Goal: Find specific page/section: Find specific page/section

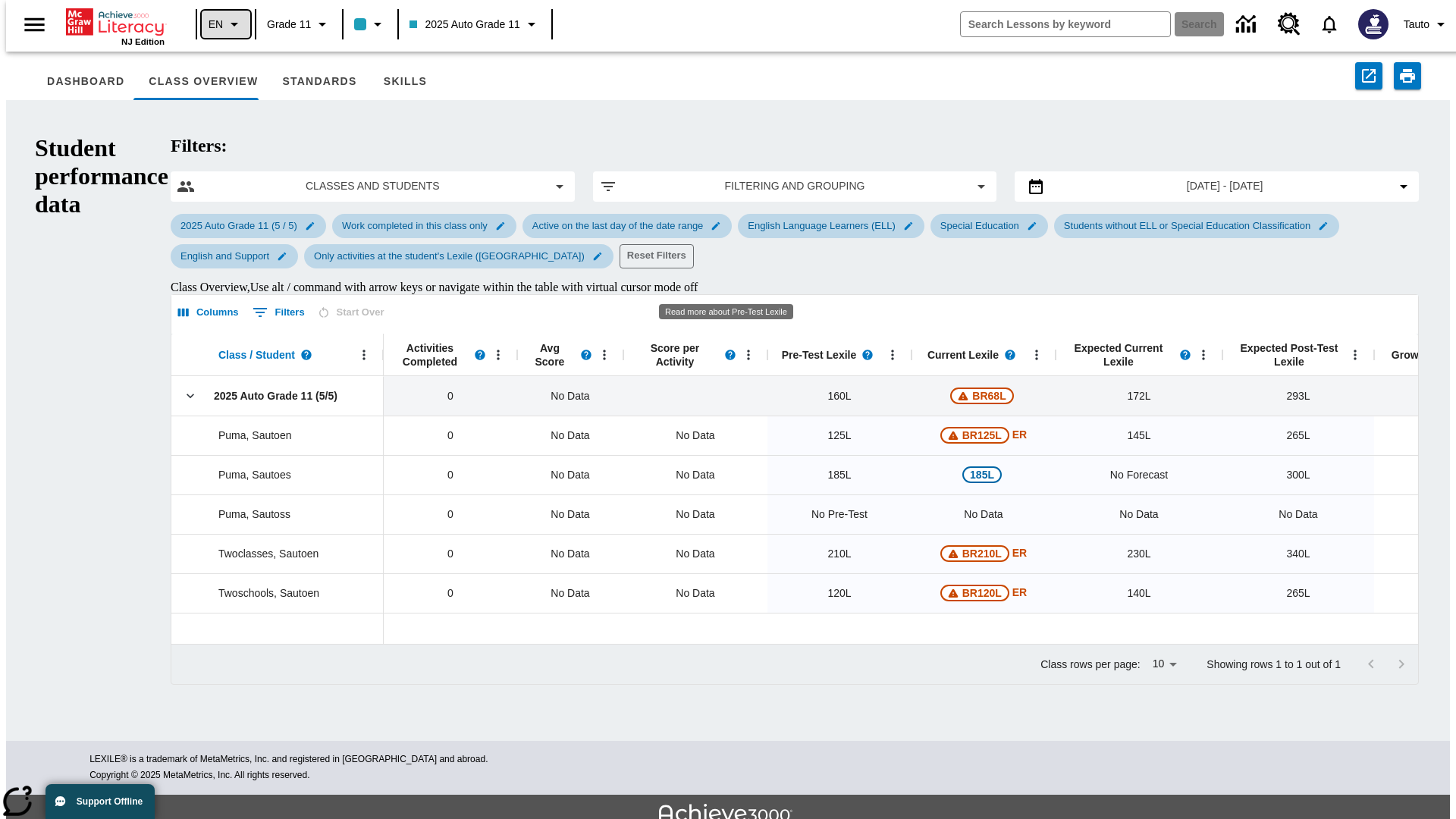
click at [225, 24] on icon "Language: EN, Select a language" at bounding box center [234, 24] width 18 height 18
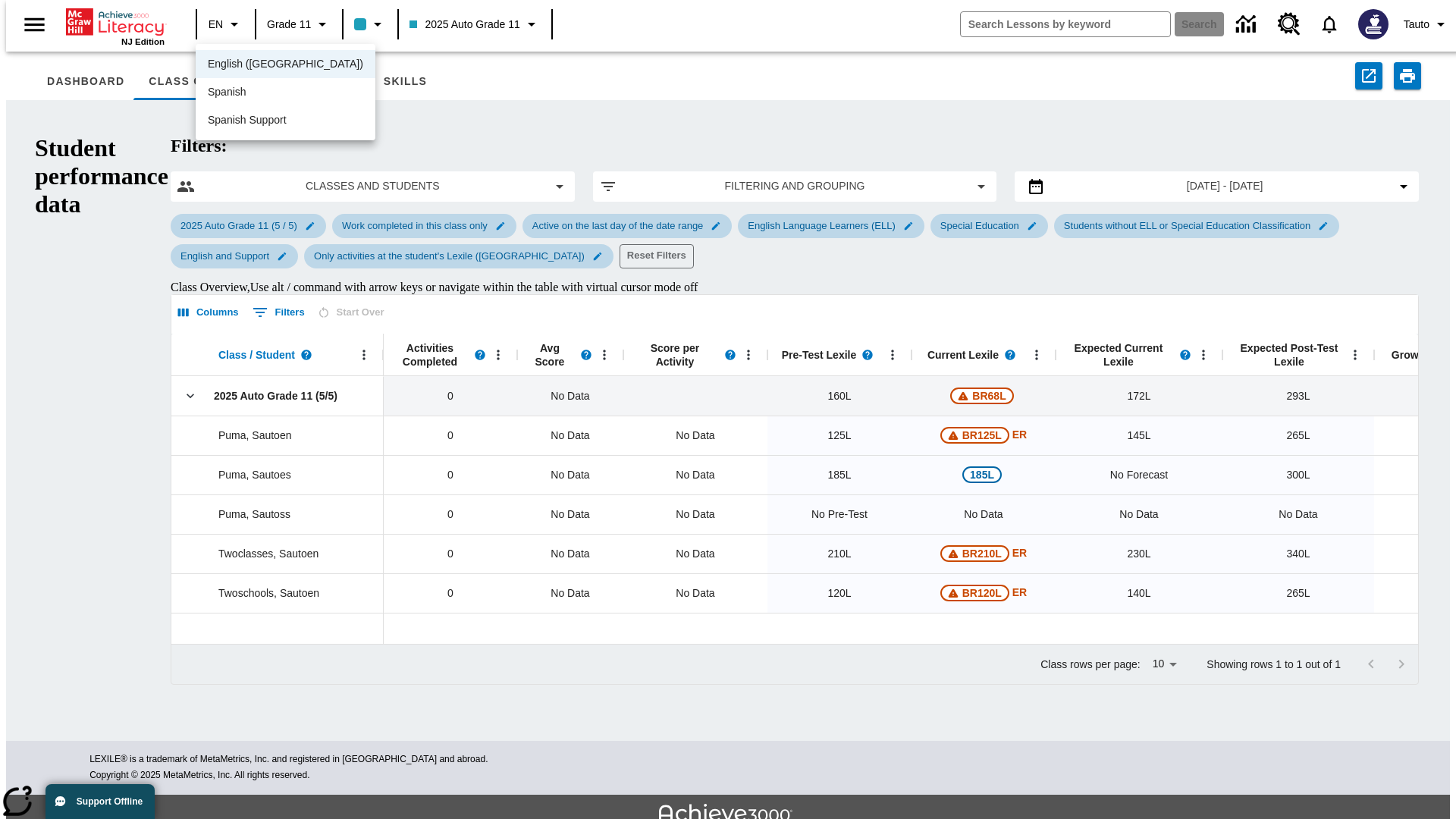
click at [252, 65] on span "English ([GEOGRAPHIC_DATA])" at bounding box center [285, 64] width 155 height 16
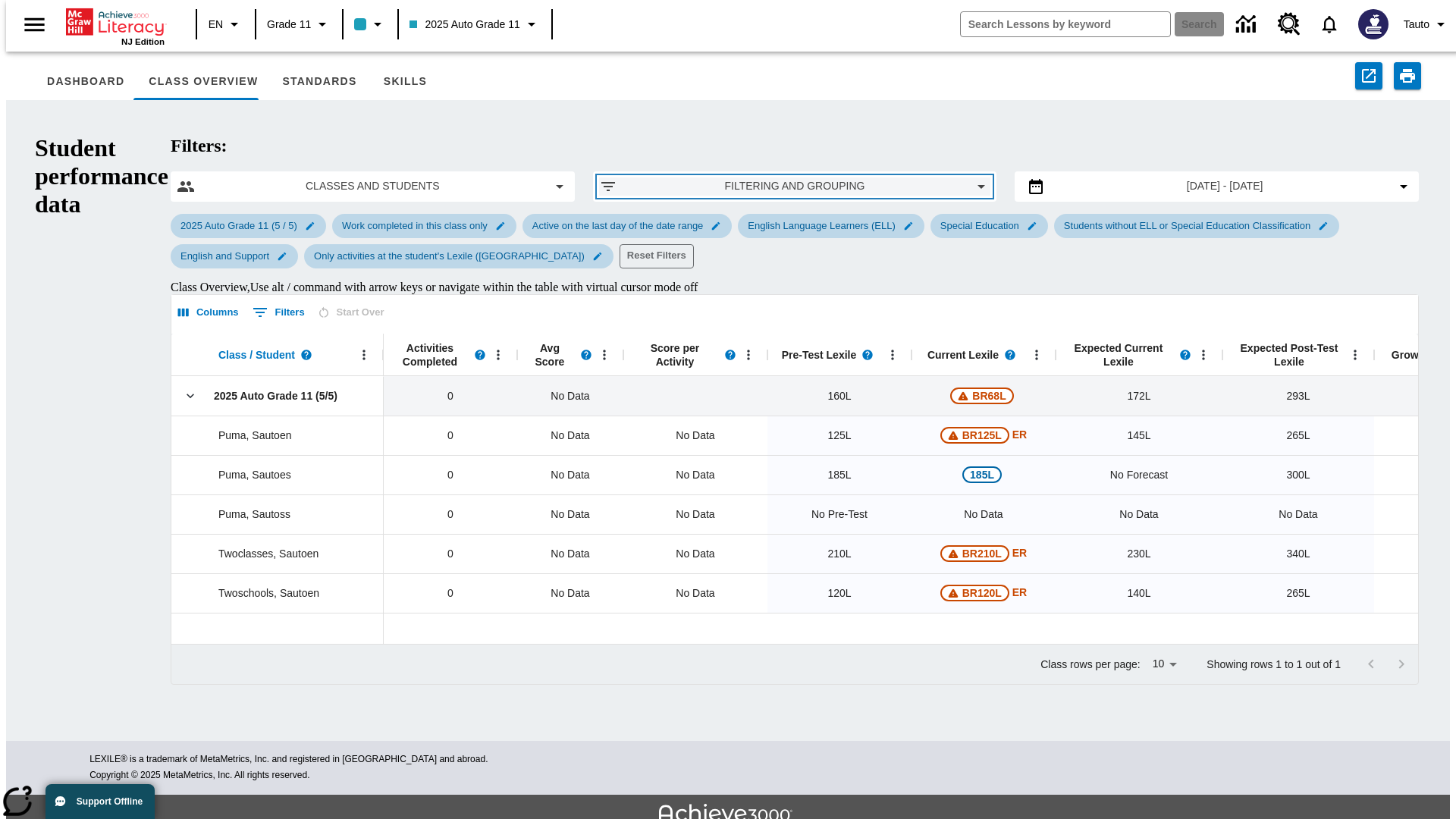
click at [727, 179] on span "Filtering and Grouping" at bounding box center [794, 186] width 331 height 16
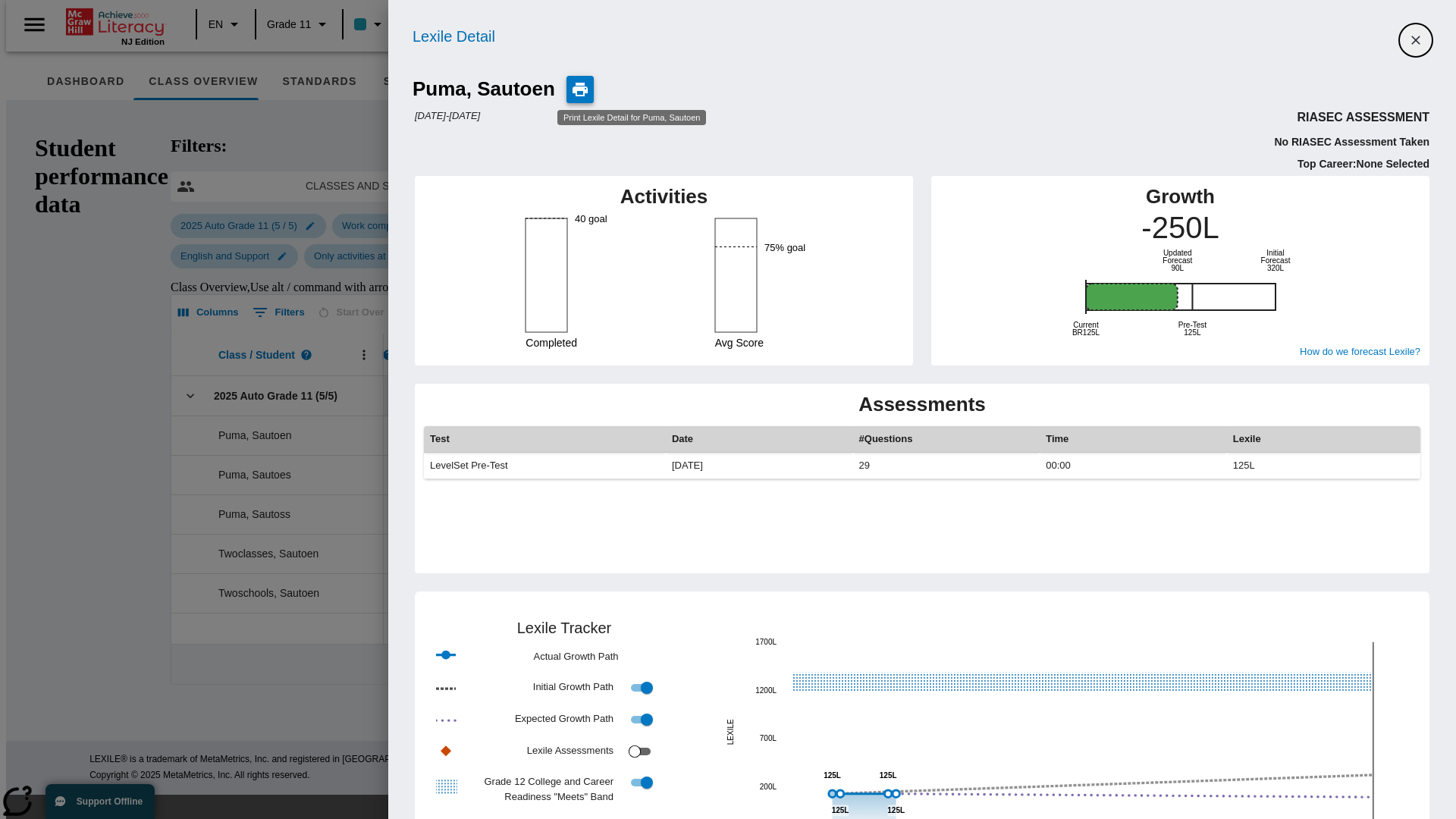
scroll to position [4, 0]
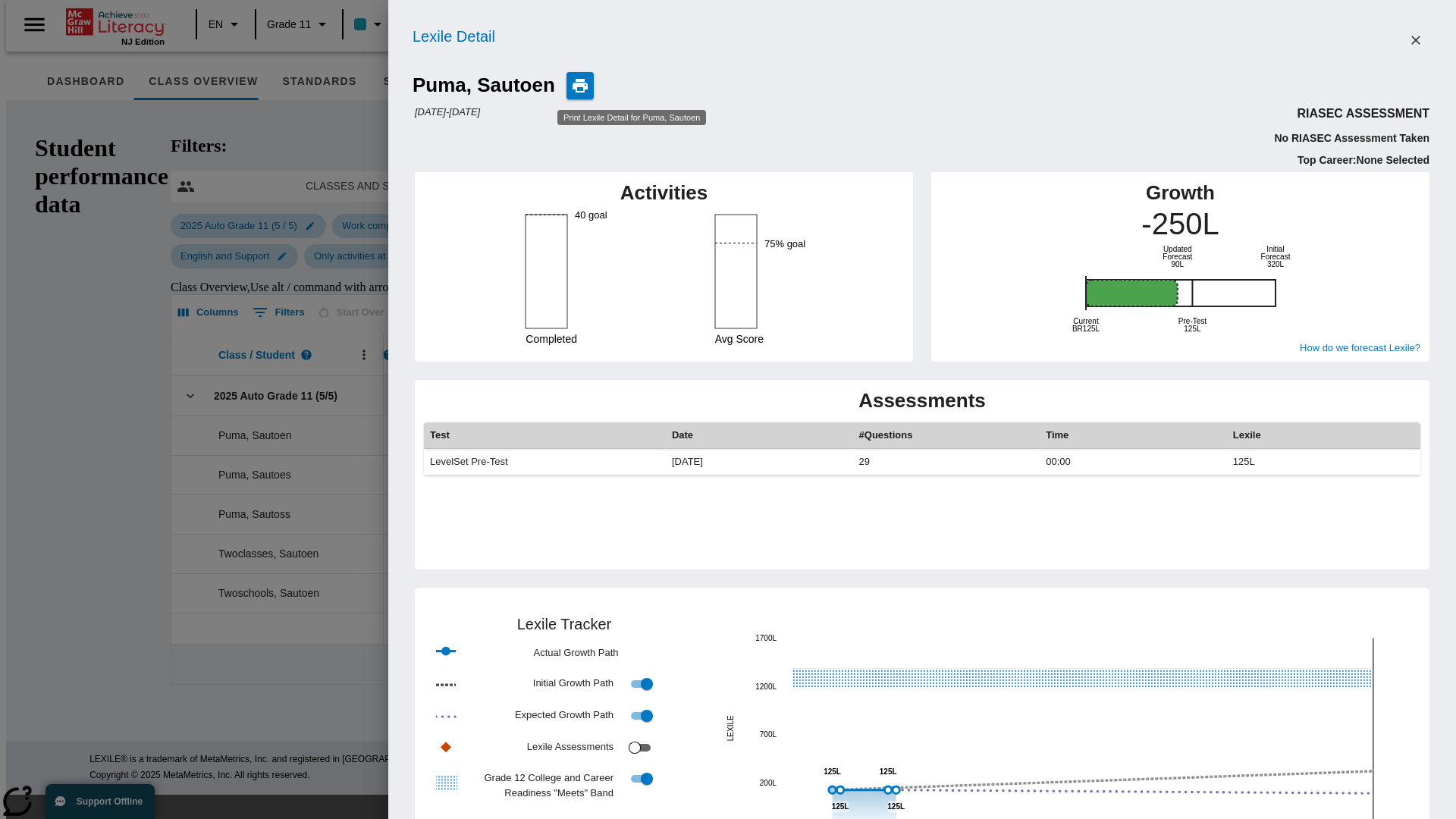
click at [844, 789] on circle "August 2025, 125L, 0 Activities" at bounding box center [840, 789] width 7 height 7
click at [891, 789] on circle "September 2025, 125L, 0 Activities" at bounding box center [887, 789] width 7 height 7
click at [899, 789] on circle "October 2025, 125L, 0 Activities" at bounding box center [895, 789] width 7 height 7
click at [662, 744] on input "Lexile Assessments" at bounding box center [635, 747] width 54 height 18
click at [662, 743] on input "Lexile Assessments" at bounding box center [635, 747] width 54 height 18
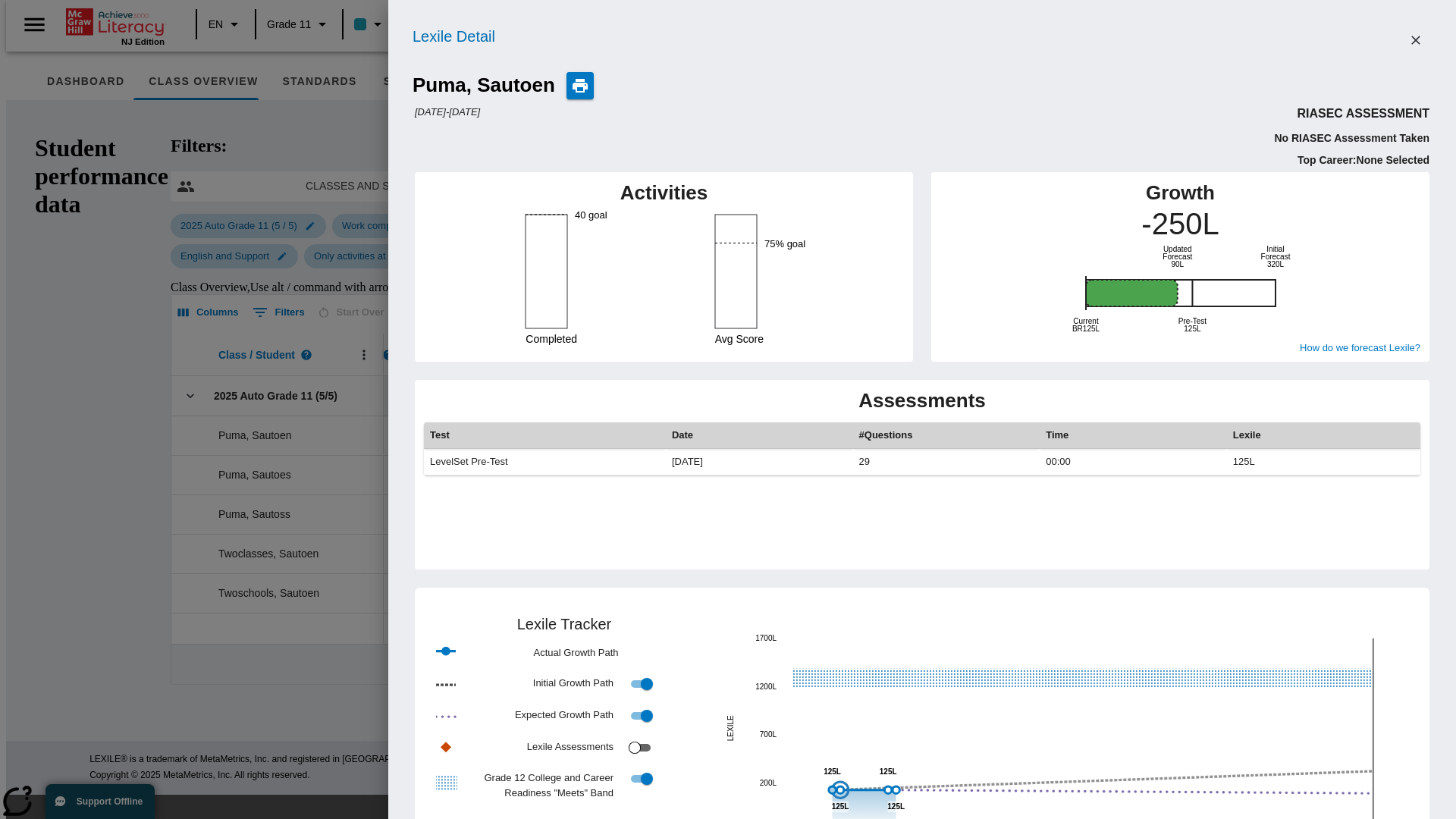
checkbox input "false"
